Goal: Task Accomplishment & Management: Use online tool/utility

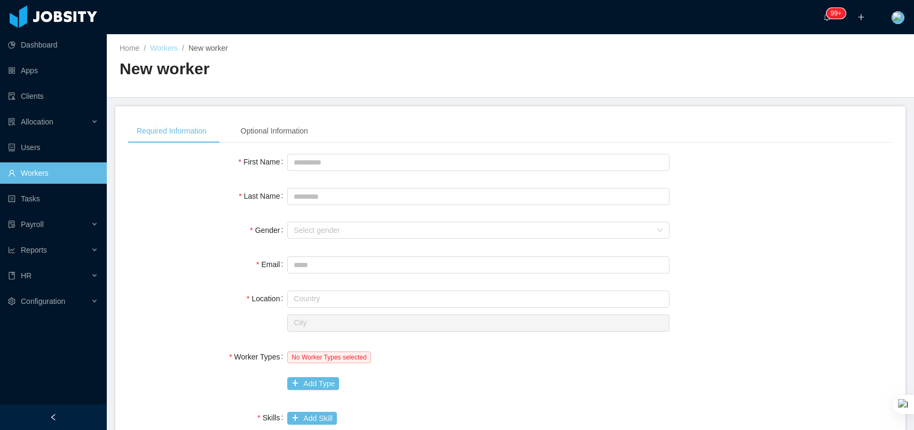
click at [163, 51] on link "Workers" at bounding box center [164, 48] width 28 height 9
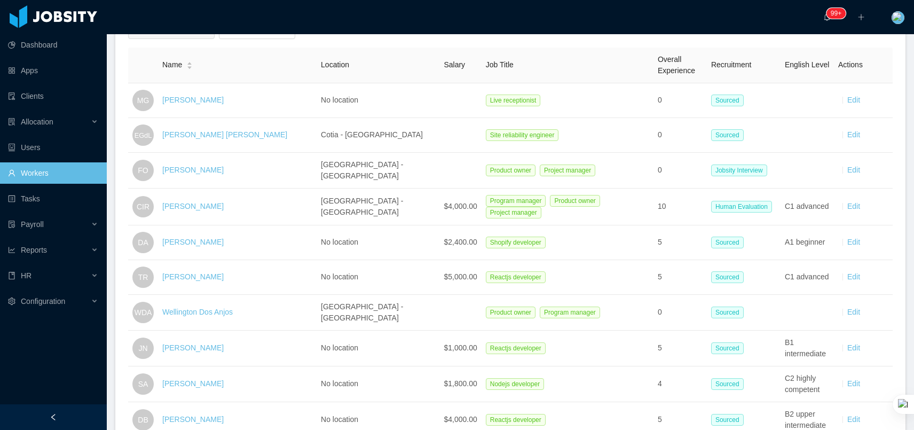
scroll to position [239, 0]
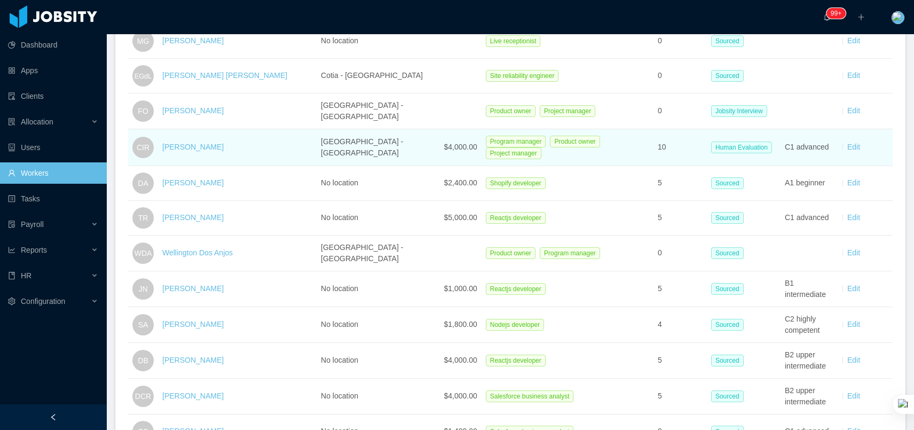
click at [216, 152] on td "[PERSON_NAME]" at bounding box center [237, 147] width 159 height 37
click at [214, 141] on div "[PERSON_NAME]" at bounding box center [192, 146] width 61 height 11
click at [214, 147] on link "[PERSON_NAME]" at bounding box center [192, 147] width 61 height 9
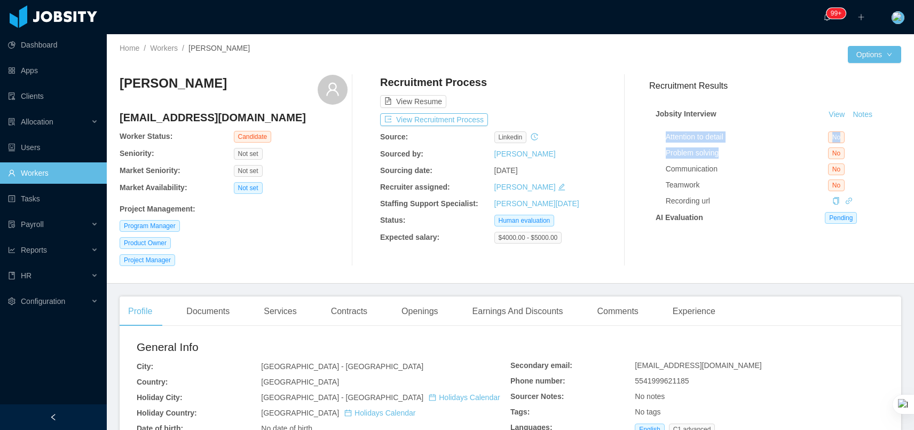
drag, startPoint x: 661, startPoint y: 135, endPoint x: 744, endPoint y: 157, distance: 85.9
click at [744, 157] on div "Attention to detail No Problem solving No Communication No Teamwork No Recordin…" at bounding box center [775, 167] width 239 height 80
drag, startPoint x: 689, startPoint y: 139, endPoint x: 698, endPoint y: 182, distance: 43.7
click at [698, 182] on div "Attention to detail No Problem solving No Communication No Teamwork No Recordin…" at bounding box center [780, 167] width 229 height 80
click at [674, 153] on div "Problem solving" at bounding box center [747, 152] width 162 height 11
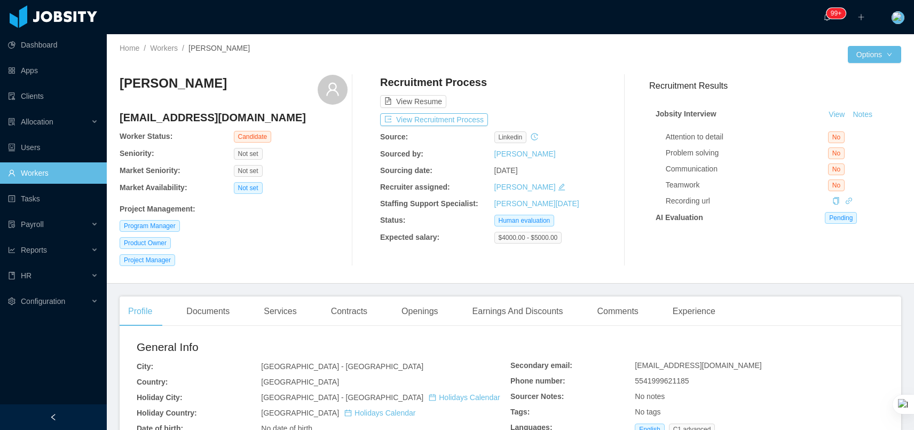
click at [676, 135] on div "Attention to detail" at bounding box center [747, 136] width 162 height 11
drag, startPoint x: 676, startPoint y: 135, endPoint x: 689, endPoint y: 135, distance: 12.8
click at [676, 135] on div "Attention to detail" at bounding box center [747, 136] width 162 height 11
click at [689, 135] on div "Attention to detail" at bounding box center [747, 136] width 162 height 11
drag, startPoint x: 123, startPoint y: 171, endPoint x: 282, endPoint y: 174, distance: 159.6
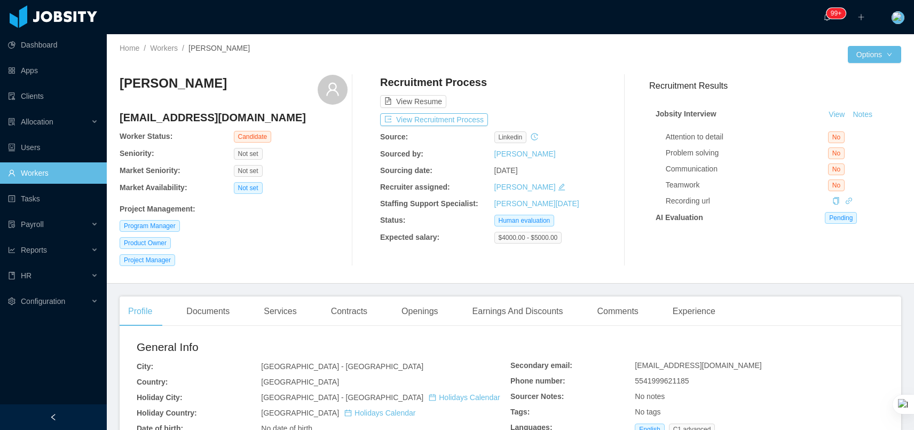
click at [282, 174] on div "Market Seniority: Not set" at bounding box center [234, 171] width 228 height 12
click at [198, 169] on div "Market Seniority:" at bounding box center [177, 170] width 114 height 11
click at [463, 122] on button "View Recruitment Process" at bounding box center [434, 119] width 108 height 13
click at [866, 114] on button "Notes" at bounding box center [862, 114] width 28 height 13
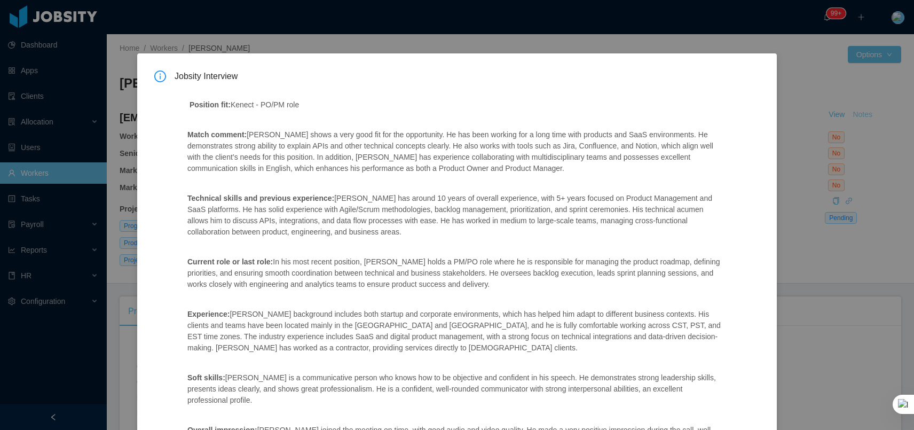
scroll to position [193, 0]
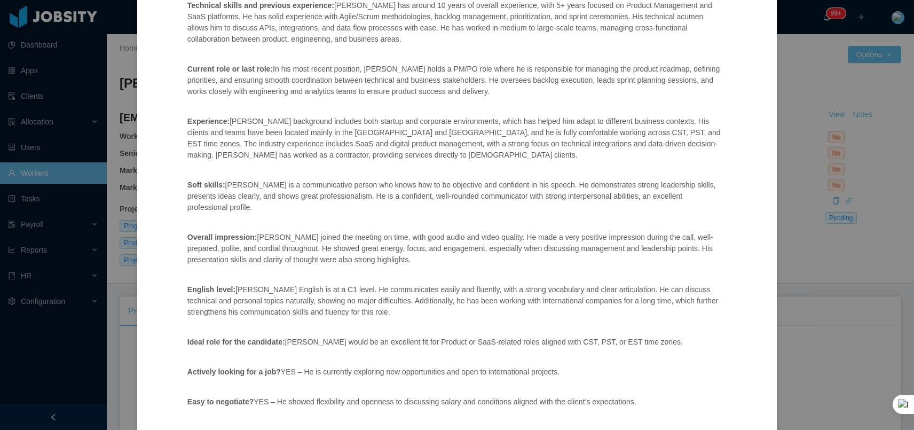
click at [800, 245] on div "Jobsity Interview Position fit: [PERSON_NAME] - PO/PM role Match comment: [PERS…" at bounding box center [457, 215] width 914 height 430
click at [800, 241] on div "Jobsity Interview Position fit: [PERSON_NAME] - PO/PM role Match comment: [PERS…" at bounding box center [457, 215] width 914 height 430
click at [634, 169] on div "Position fit: [PERSON_NAME] - PO/PM role Match comment: [PERSON_NAME] shows a v…" at bounding box center [455, 161] width 561 height 534
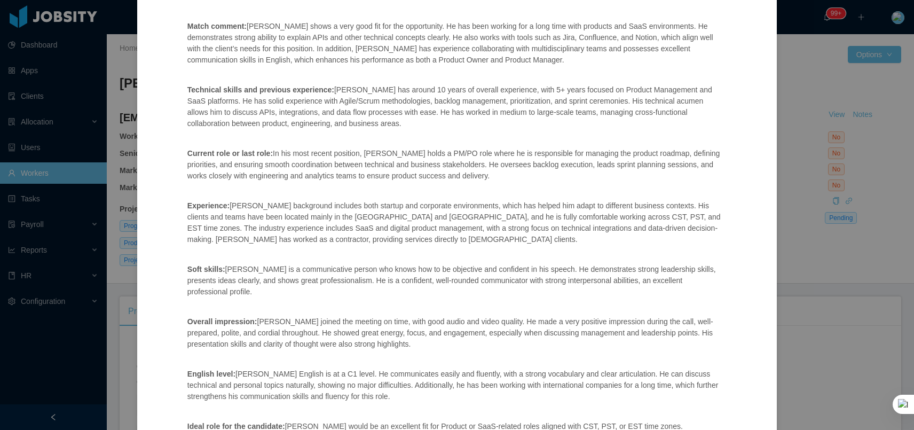
scroll to position [246, 0]
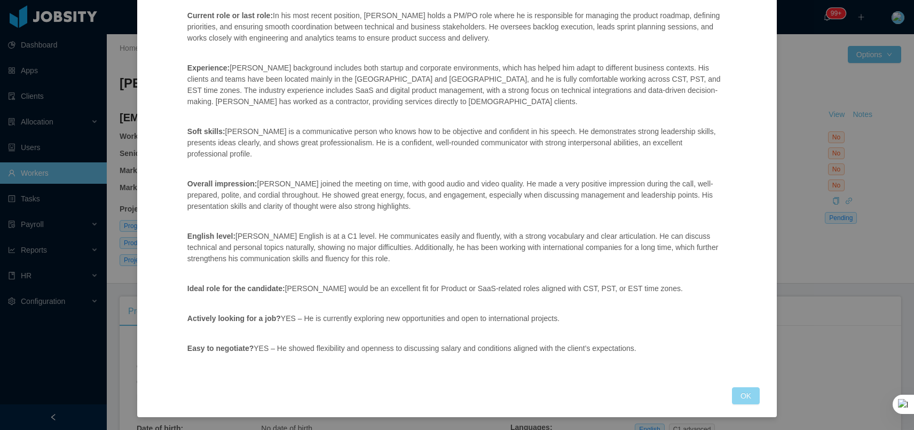
click at [745, 392] on button "OK" at bounding box center [746, 395] width 28 height 17
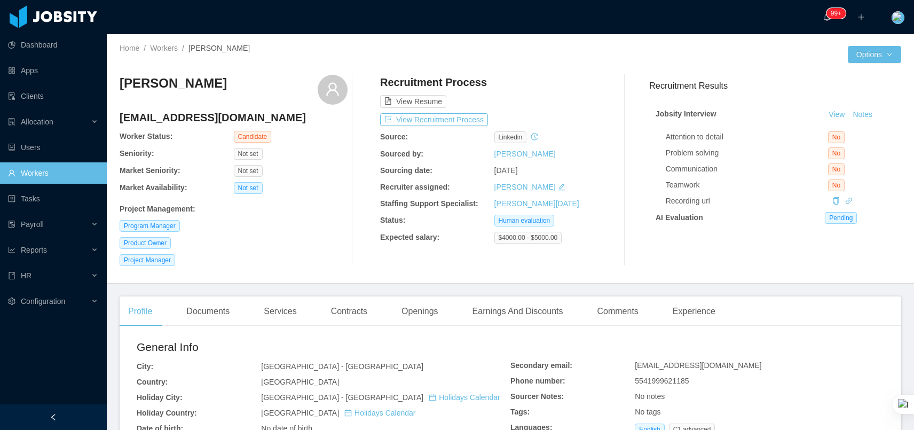
click at [865, 122] on div "Jobsity Interview View Notes Attention to detail No Problem solving No Communic…" at bounding box center [775, 166] width 252 height 139
click at [865, 114] on button "Notes" at bounding box center [862, 114] width 28 height 13
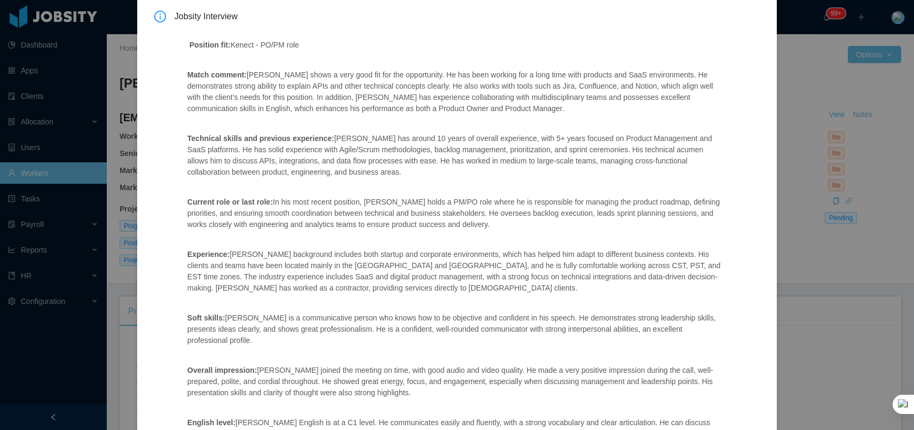
scroll to position [0, 0]
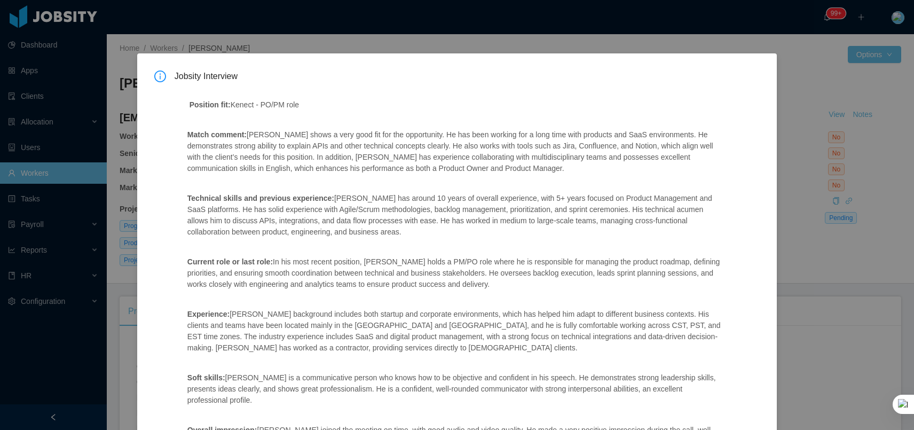
click at [795, 55] on div "Jobsity Interview Position fit: [PERSON_NAME] - PO/PM role Match comment: [PERS…" at bounding box center [457, 215] width 914 height 430
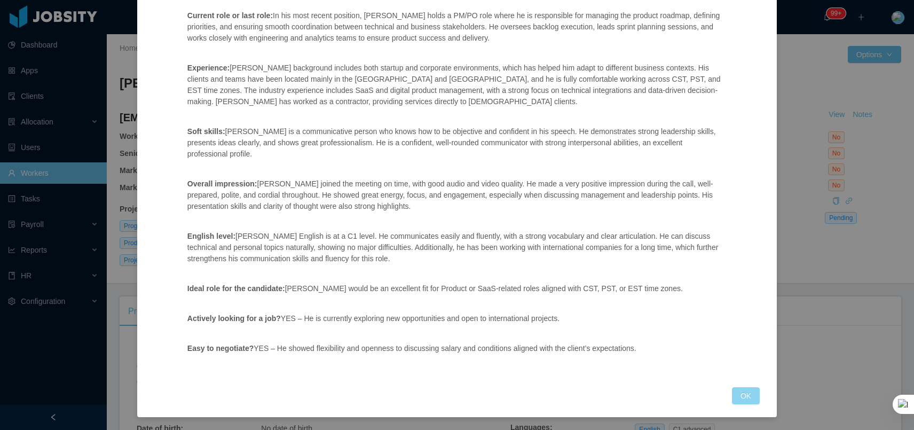
click at [751, 398] on button "OK" at bounding box center [746, 395] width 28 height 17
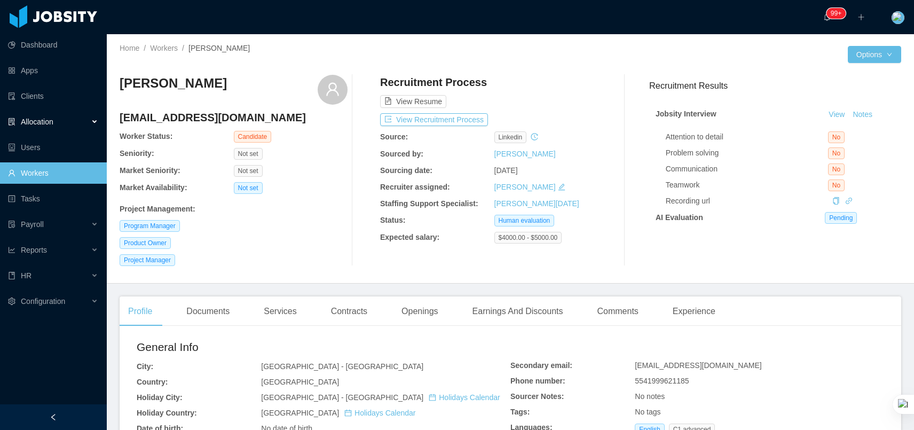
click at [61, 129] on div "Allocation" at bounding box center [53, 121] width 107 height 21
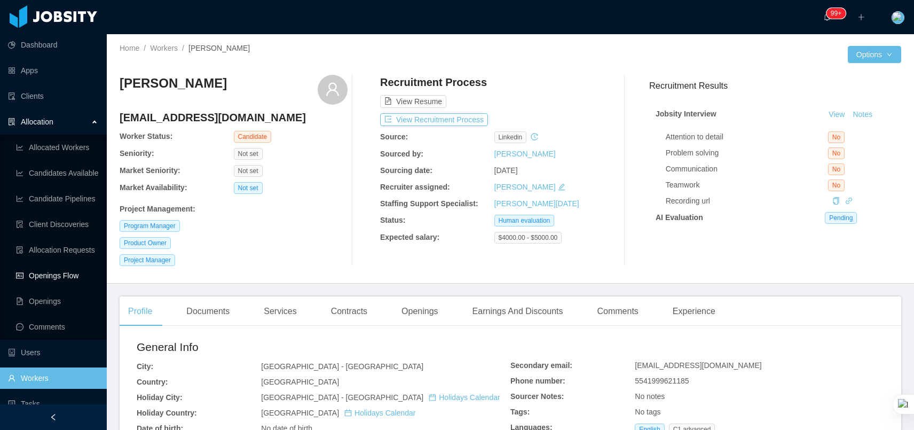
click at [59, 270] on link "Openings Flow" at bounding box center [57, 275] width 82 height 21
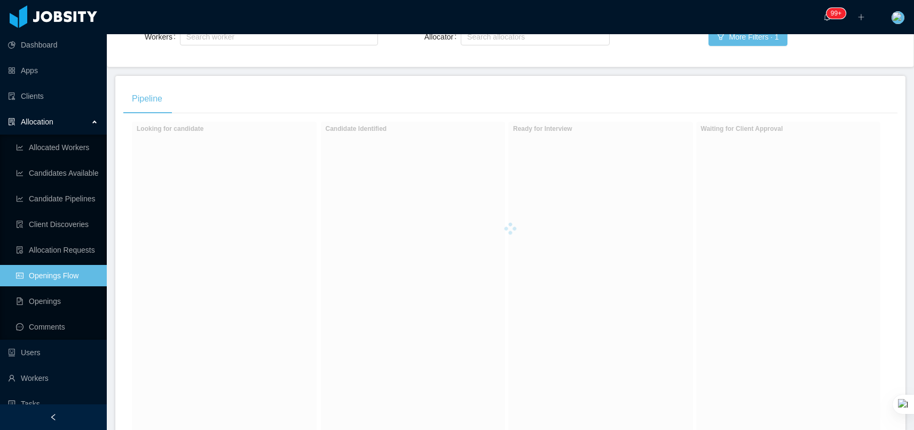
scroll to position [207, 0]
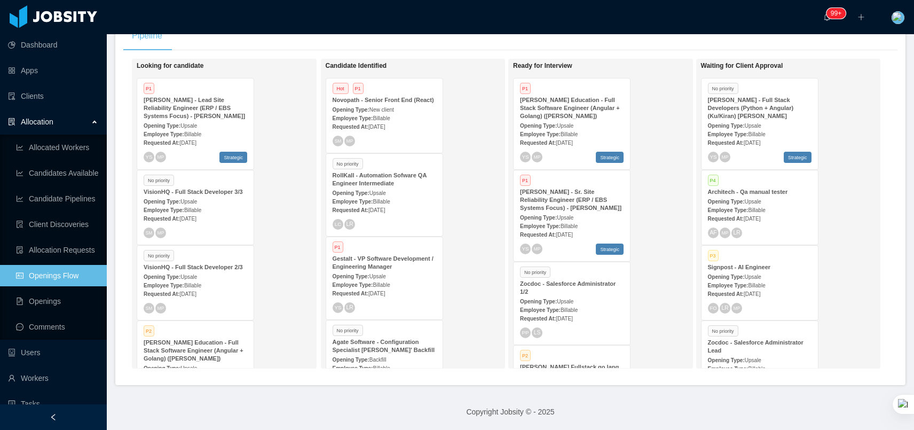
click at [387, 186] on strong "RollKall - Automation Sofware QA Engineer Intermediate" at bounding box center [380, 179] width 94 height 14
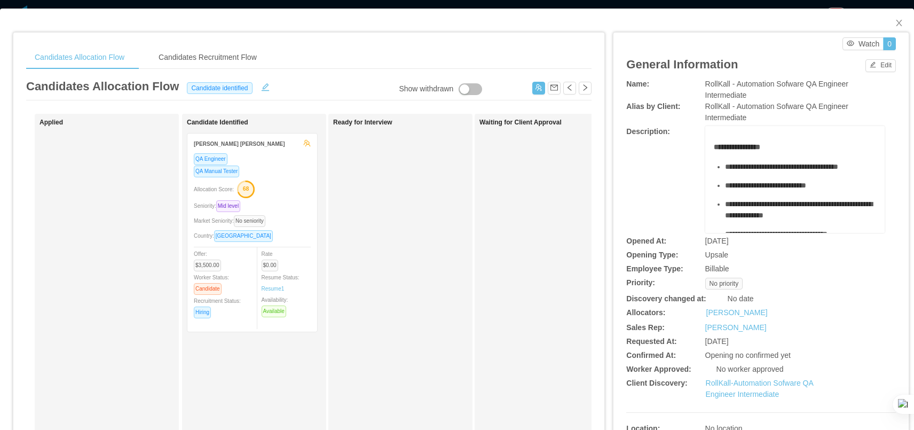
click at [0, 429] on div at bounding box center [0, 430] width 0 height 0
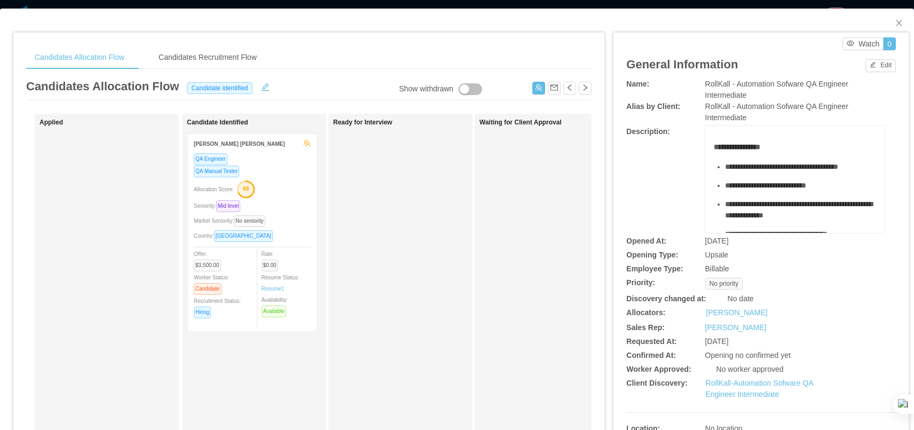
drag, startPoint x: 900, startPoint y: 51, endPoint x: 904, endPoint y: 103, distance: 52.0
click at [904, 103] on html "Dashboard Apps Clients Allocation Allocated Workers Candidates Available Candid…" at bounding box center [457, 215] width 914 height 430
drag, startPoint x: 905, startPoint y: 52, endPoint x: 918, endPoint y: 193, distance: 141.5
click at [913, 193] on html "Dashboard Apps Clients Allocation Allocated Workers Candidates Available Candid…" at bounding box center [457, 215] width 914 height 430
click at [902, 26] on icon "icon: close" at bounding box center [899, 23] width 9 height 9
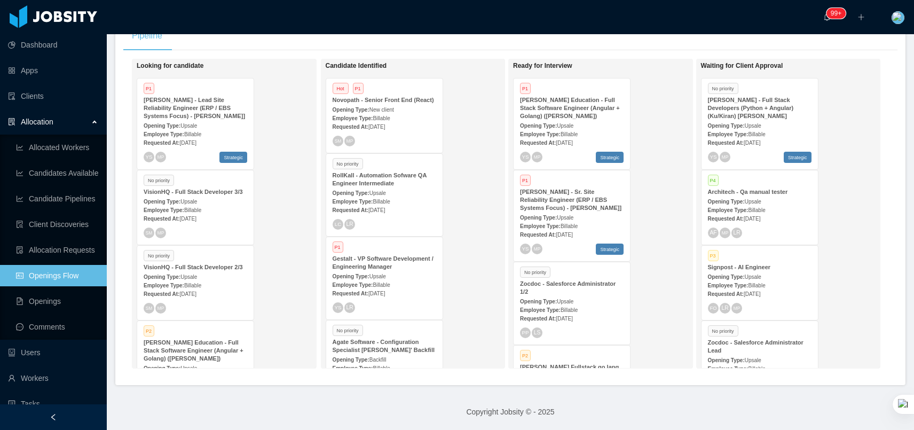
click at [212, 220] on div "Requested At: [DATE]" at bounding box center [196, 217] width 104 height 11
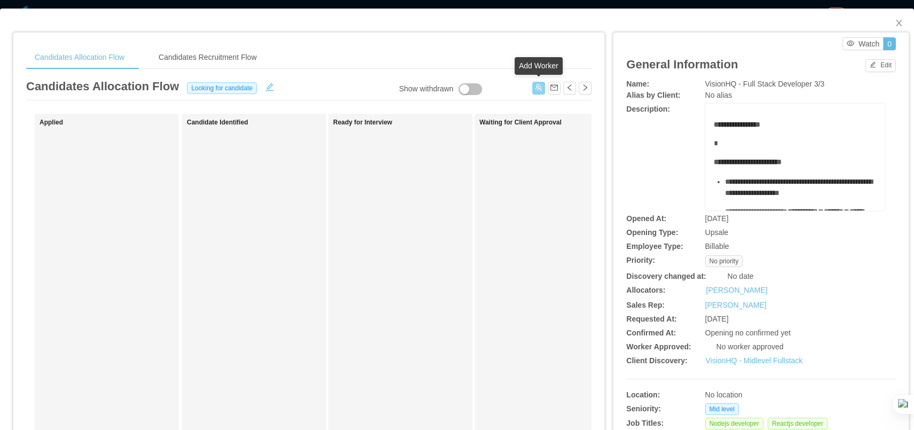
click at [543, 86] on button "button" at bounding box center [538, 88] width 13 height 13
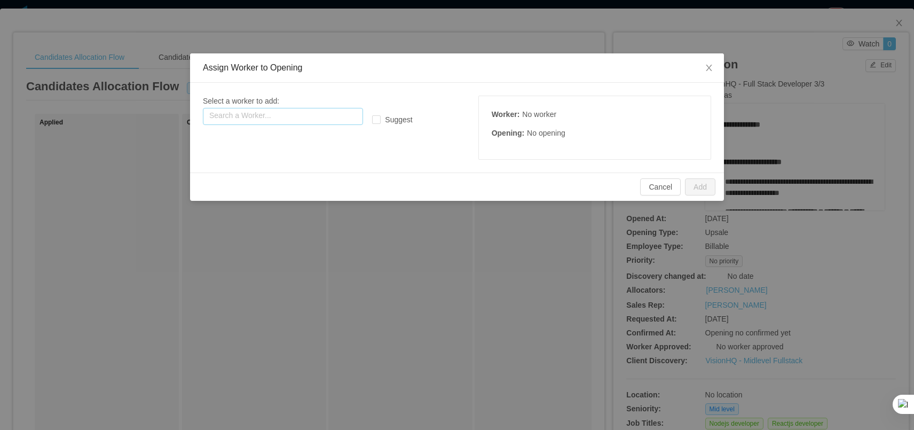
click at [298, 122] on input "text" at bounding box center [283, 116] width 160 height 17
type input "*"
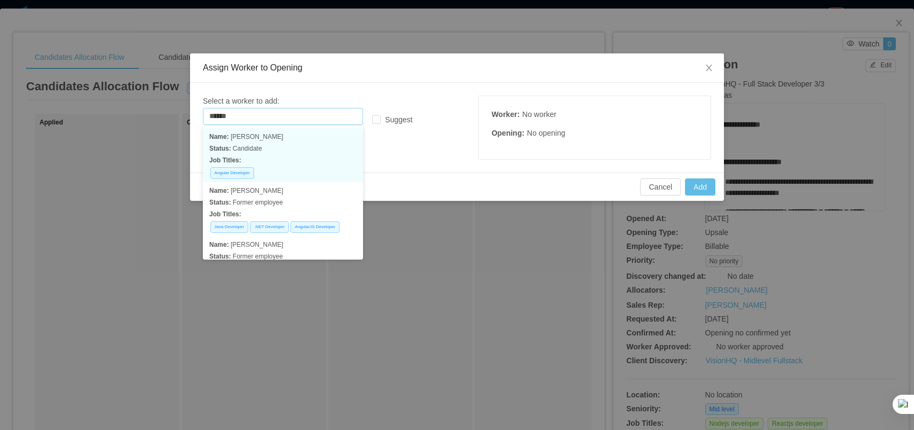
click at [278, 148] on p "Status: Candidate" at bounding box center [282, 149] width 147 height 12
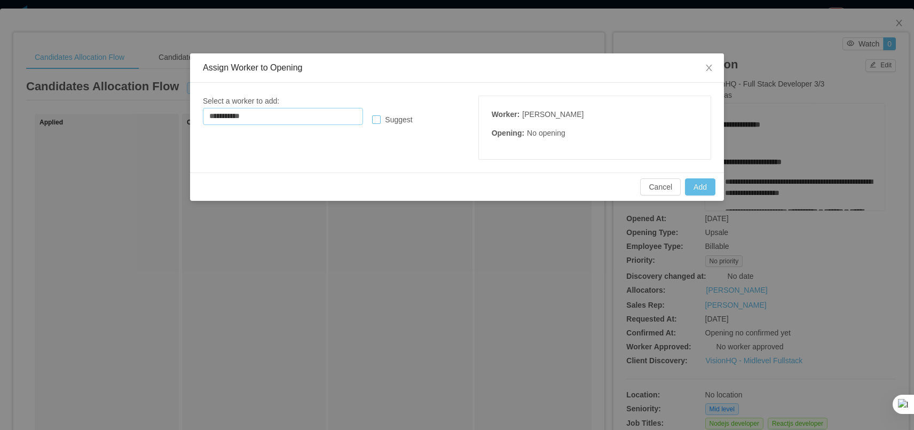
type input "**********"
drag, startPoint x: 396, startPoint y: 136, endPoint x: 406, endPoint y: 136, distance: 10.1
click at [406, 136] on div "**********" at bounding box center [457, 128] width 508 height 64
click at [408, 136] on div "**********" at bounding box center [457, 128] width 508 height 64
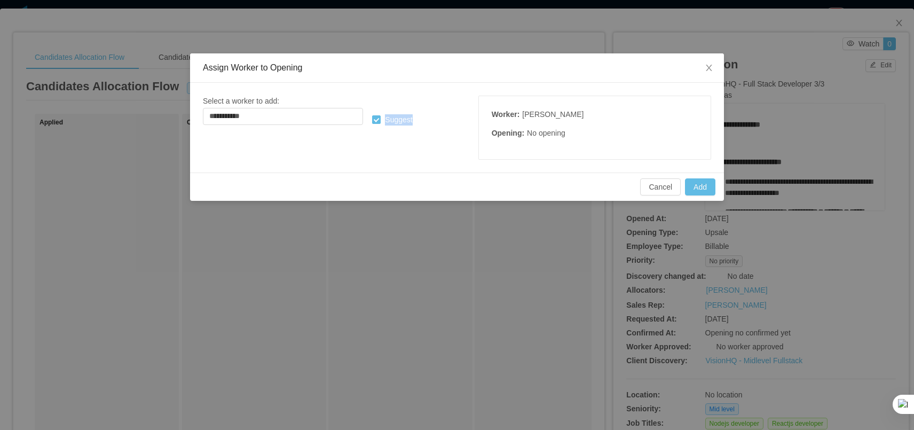
click at [408, 136] on div "**********" at bounding box center [457, 128] width 508 height 64
click at [703, 70] on span "Close" at bounding box center [709, 68] width 30 height 30
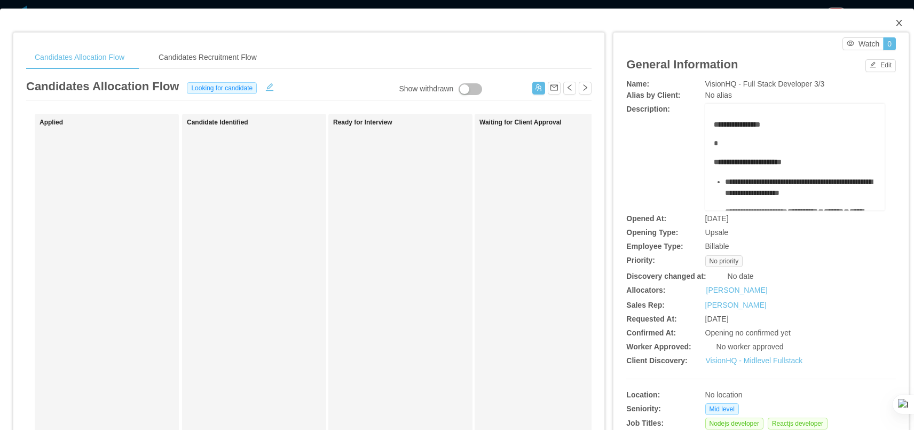
click at [894, 22] on span "Close" at bounding box center [899, 24] width 30 height 30
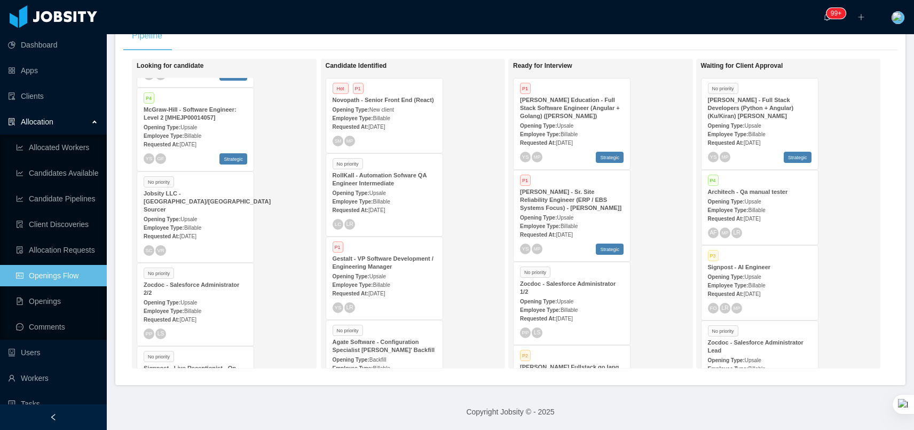
scroll to position [652, 0]
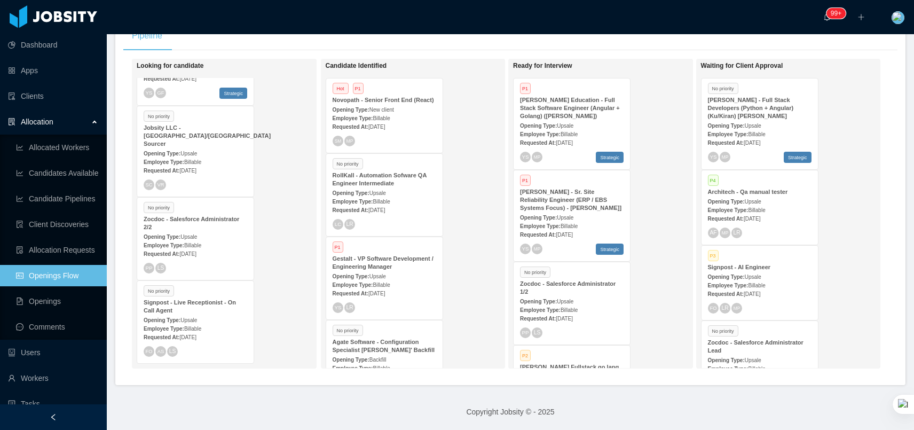
click at [196, 162] on span "Billable" at bounding box center [192, 162] width 17 height 6
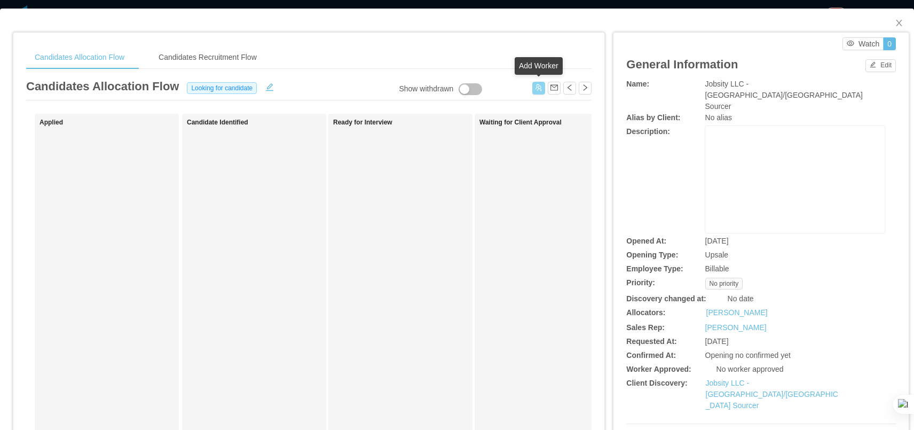
click at [539, 86] on button "button" at bounding box center [538, 88] width 13 height 13
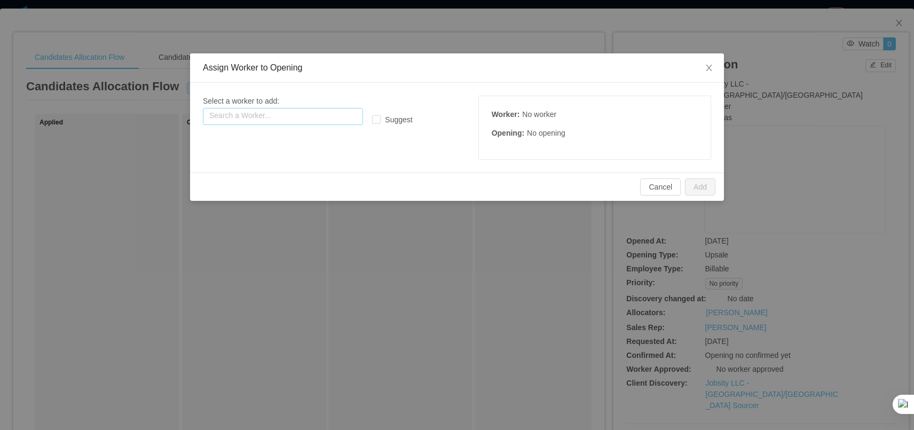
click at [332, 119] on input "text" at bounding box center [283, 116] width 160 height 17
type input "******"
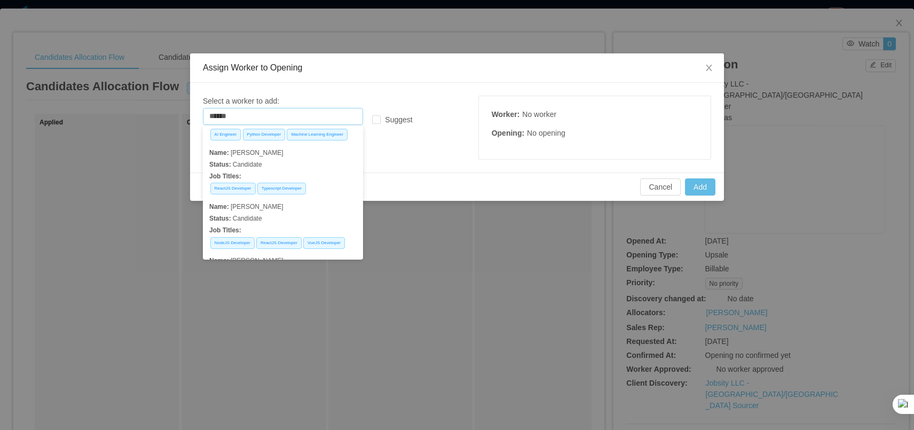
scroll to position [548, 0]
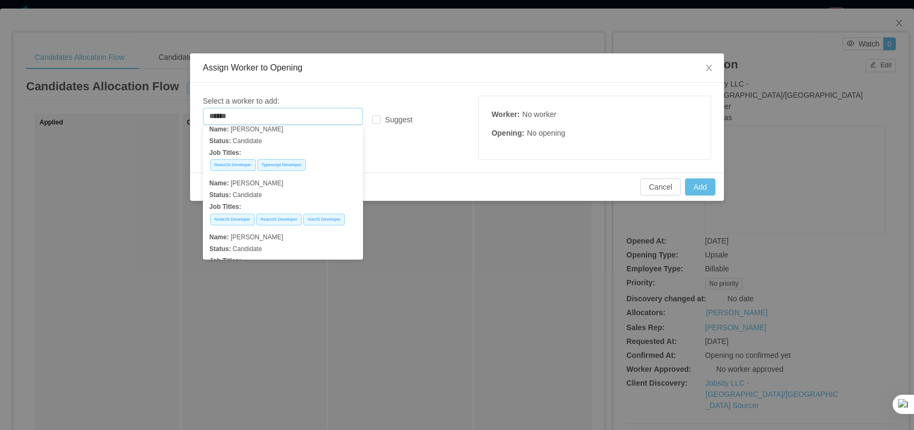
drag, startPoint x: 263, startPoint y: 114, endPoint x: 66, endPoint y: 114, distance: 196.5
click at [66, 114] on div "Assign Worker to Opening Select a worker to add: Search a Worker... ****** haid…" at bounding box center [457, 215] width 914 height 430
type input "**********"
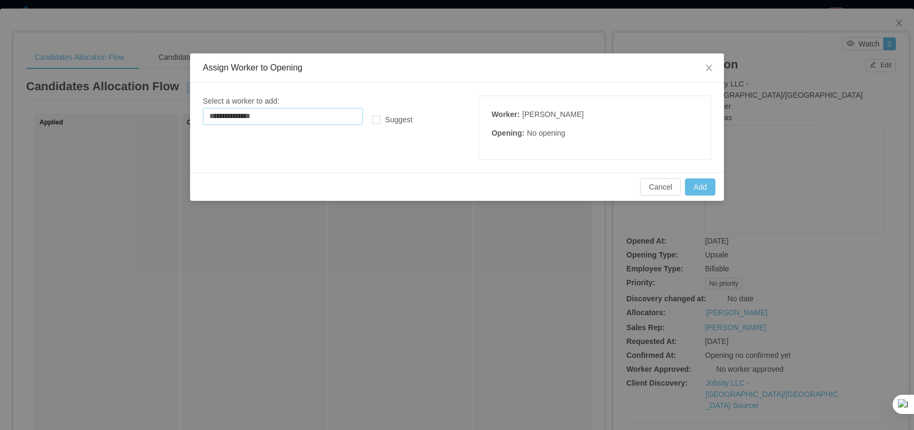
drag, startPoint x: 314, startPoint y: 114, endPoint x: 114, endPoint y: 115, distance: 200.2
click at [128, 114] on div "**********" at bounding box center [457, 215] width 914 height 430
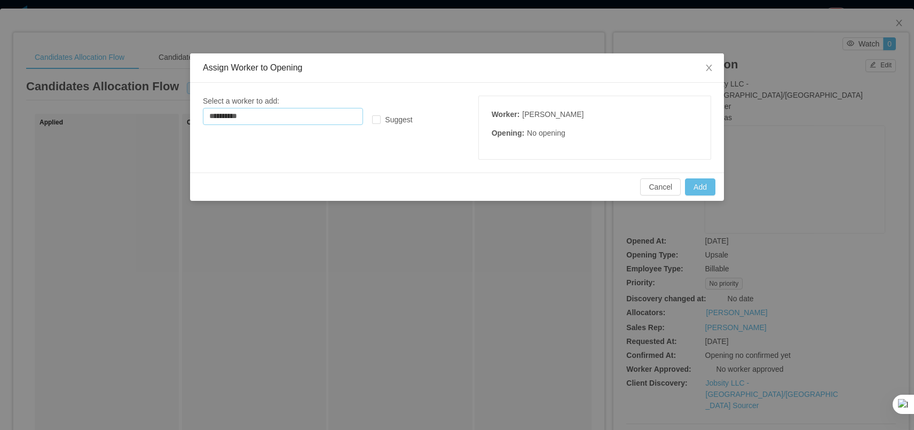
type input "**********"
click at [397, 114] on div "**********" at bounding box center [309, 110] width 212 height 29
click at [390, 119] on span "Suggest" at bounding box center [399, 119] width 36 height 9
click at [693, 192] on button "Add" at bounding box center [700, 186] width 30 height 17
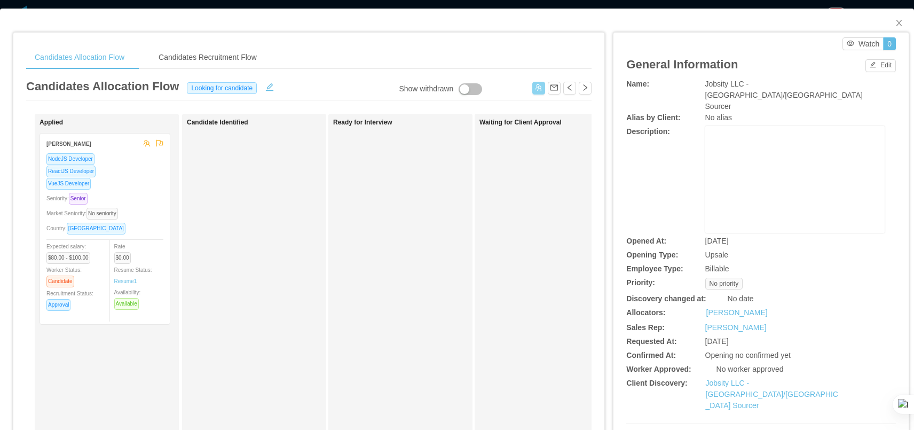
click at [135, 187] on div "VueJS Developer" at bounding box center [104, 183] width 117 height 12
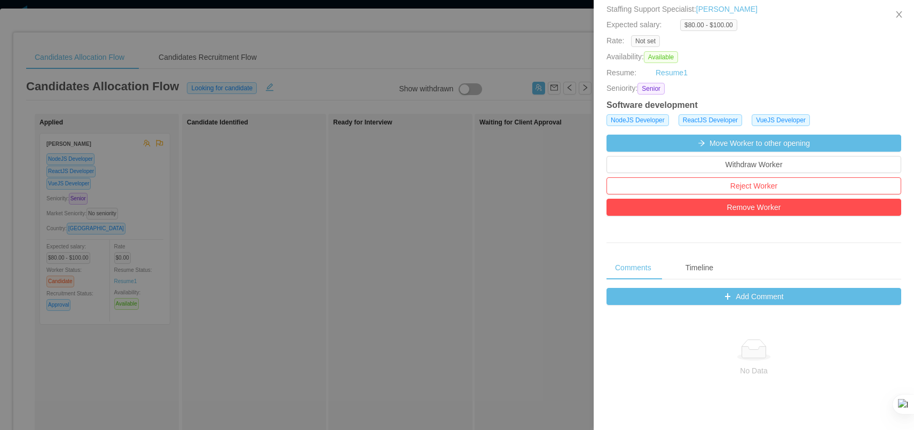
scroll to position [344, 0]
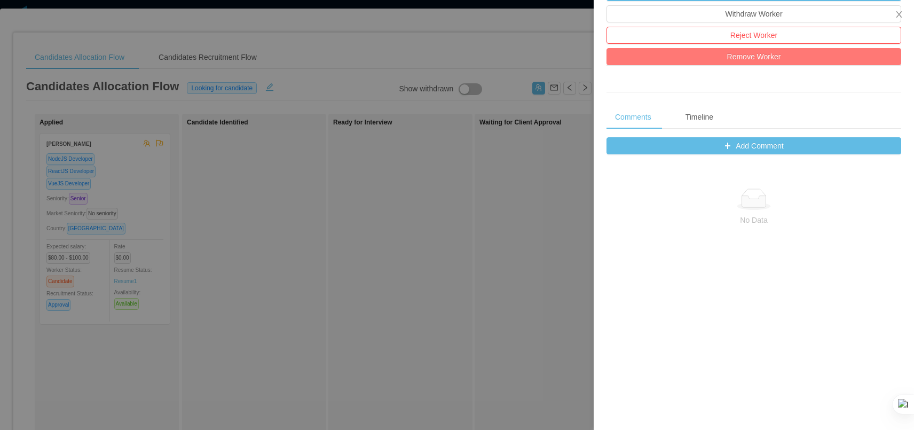
click at [731, 54] on button "Remove Worker" at bounding box center [753, 56] width 295 height 17
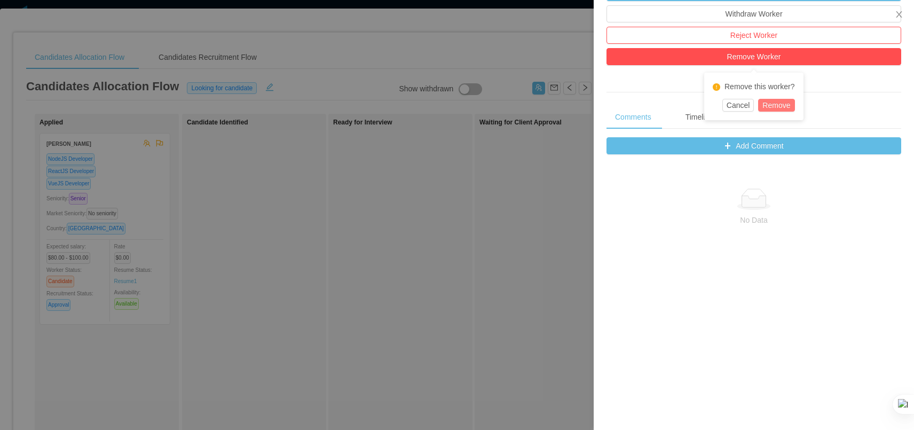
click at [773, 110] on button "Remove" at bounding box center [776, 105] width 36 height 13
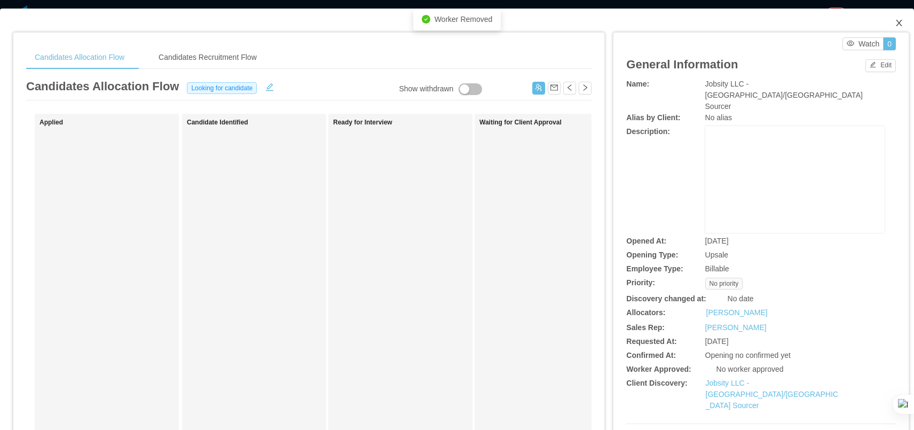
click at [898, 20] on icon "icon: close" at bounding box center [899, 23] width 9 height 9
